Goal: Information Seeking & Learning: Learn about a topic

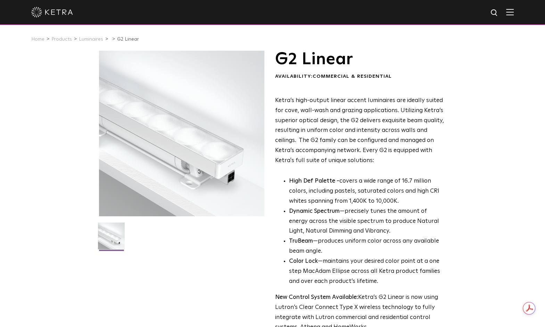
click at [294, 179] on strong "High Def Palette -" at bounding box center [314, 181] width 50 height 6
click at [309, 178] on p "High Def Palette - covers a wide range of 16.7 million colors, including pastel…" at bounding box center [366, 191] width 155 height 30
click at [295, 180] on strong "High Def Palette -" at bounding box center [314, 181] width 50 height 6
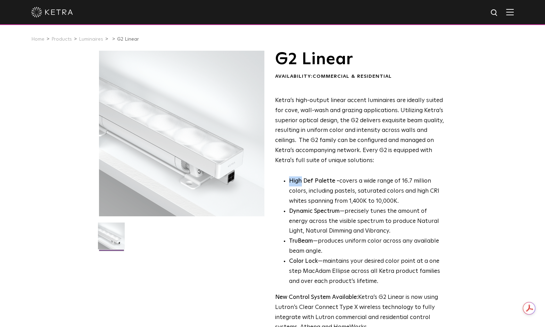
click at [295, 180] on strong "High Def Palette -" at bounding box center [314, 181] width 50 height 6
click at [310, 180] on strong "High Def Palette -" at bounding box center [314, 181] width 50 height 6
click at [323, 180] on strong "High Def Palette -" at bounding box center [314, 181] width 50 height 6
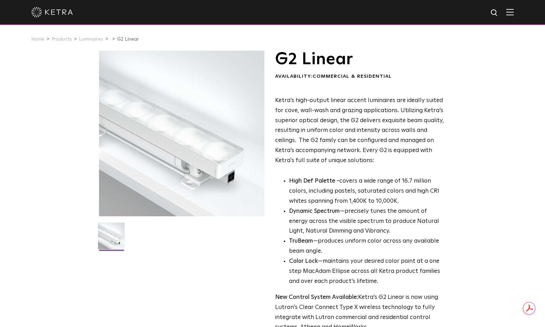
click at [309, 180] on strong "High Def Palette -" at bounding box center [314, 181] width 50 height 6
click at [296, 179] on strong "High Def Palette -" at bounding box center [314, 181] width 50 height 6
click at [307, 179] on strong "High Def Palette -" at bounding box center [314, 181] width 50 height 6
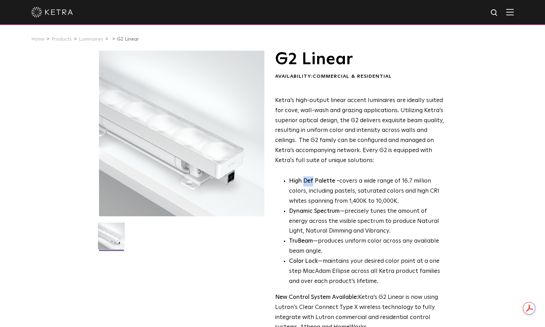
click at [307, 179] on strong "High Def Palette -" at bounding box center [314, 181] width 50 height 6
click at [305, 207] on li "Dynamic Spectrum —precisely tunes the amount of energy across the visible spect…" at bounding box center [366, 222] width 155 height 30
click at [323, 209] on strong "Dynamic Spectrum" at bounding box center [314, 211] width 51 height 6
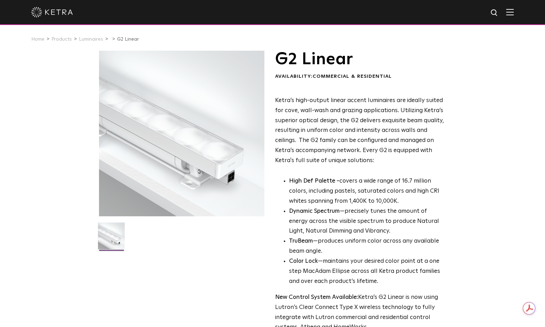
click at [305, 243] on strong "TruBeam" at bounding box center [301, 241] width 24 height 6
click at [312, 259] on strong "Color Lock" at bounding box center [303, 261] width 29 height 6
click at [297, 259] on strong "Color Lock" at bounding box center [303, 261] width 29 height 6
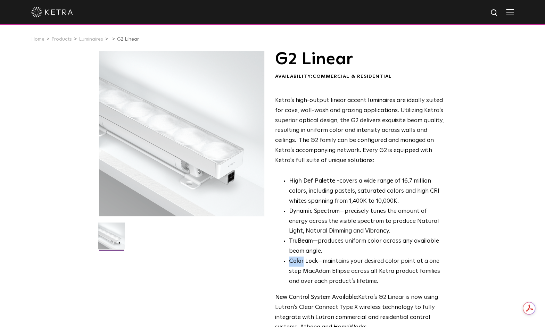
click at [297, 259] on strong "Color Lock" at bounding box center [303, 261] width 29 height 6
click at [310, 259] on strong "Color Lock" at bounding box center [303, 261] width 29 height 6
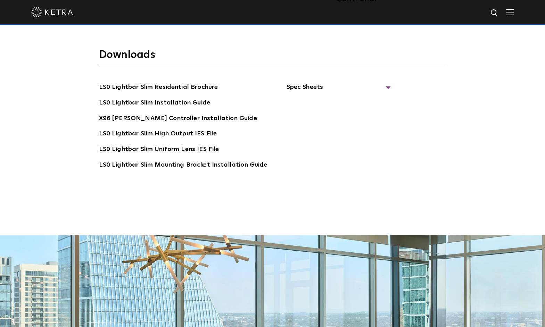
scroll to position [1448, 0]
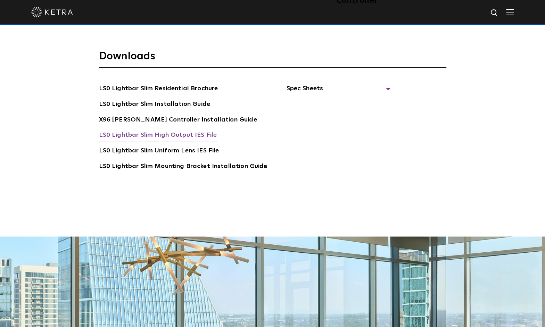
click at [199, 130] on link "LS0 Lightbar Slim High Output IES File" at bounding box center [158, 135] width 118 height 11
click at [27, 92] on div "Downloads LS0 Lightbar Slim Residential Brochure LS0 Lightbar Slim Installation…" at bounding box center [272, 132] width 545 height 210
click at [524, 76] on div "Downloads LS0 Lightbar Slim Residential Brochure LS0 Lightbar Slim Installation…" at bounding box center [272, 132] width 545 height 210
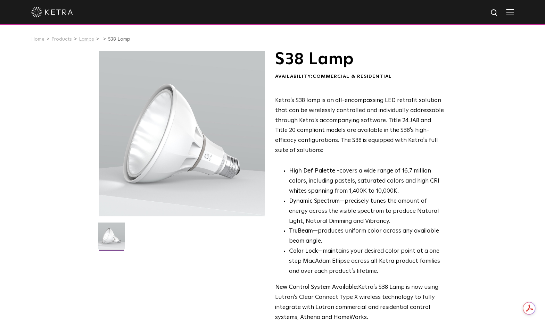
click at [82, 39] on link "Lamps" at bounding box center [86, 39] width 15 height 5
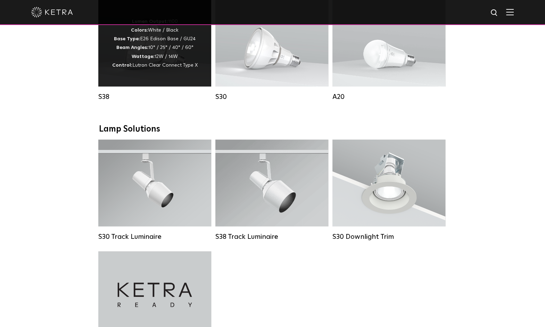
scroll to position [540, 0]
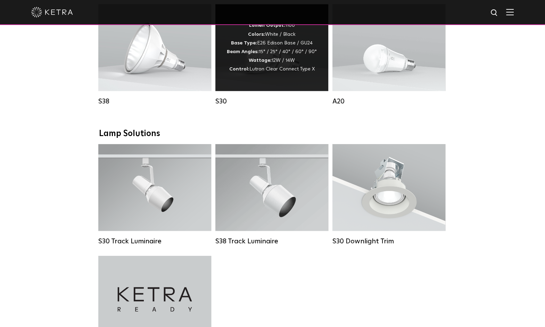
click at [263, 69] on span "Lutron Clear Connect Type X" at bounding box center [281, 69] width 65 height 5
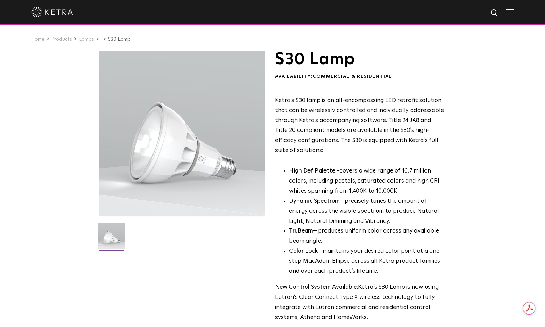
click at [86, 39] on link "Lamps" at bounding box center [86, 39] width 15 height 5
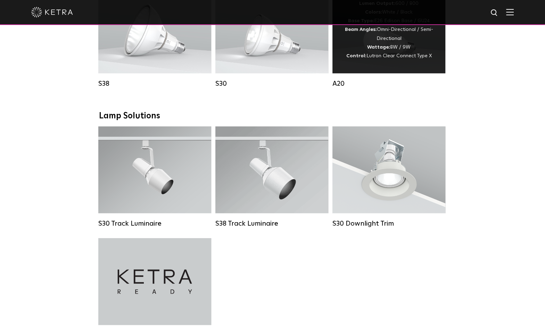
click at [389, 53] on span "Lutron Clear Connect Type X" at bounding box center [398, 55] width 65 height 5
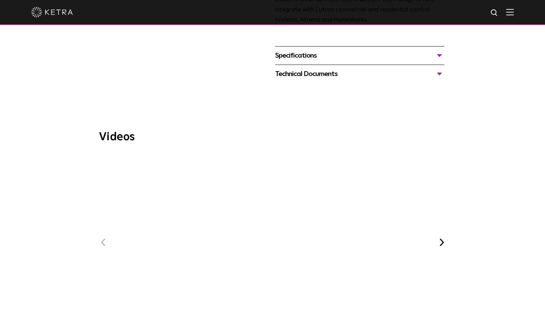
scroll to position [347, 0]
click at [314, 50] on div "Specifications" at bounding box center [359, 55] width 169 height 11
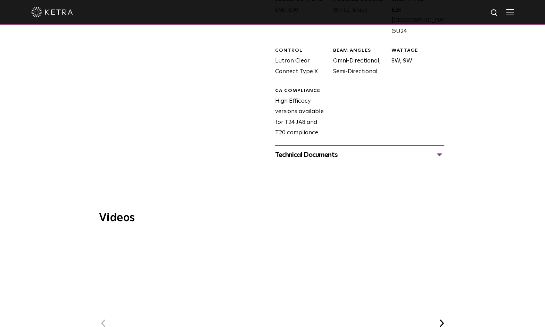
scroll to position [422, 0]
